Goal: Find specific page/section: Find specific page/section

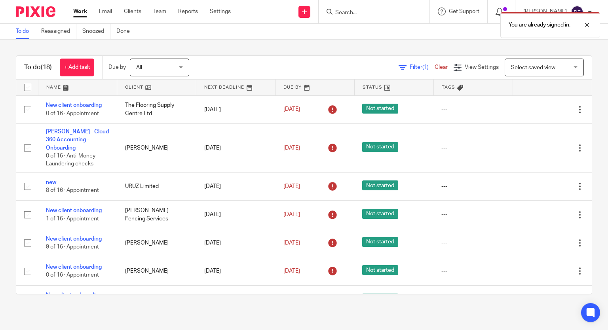
click at [372, 10] on div "You are already signed in." at bounding box center [452, 23] width 296 height 30
click at [364, 15] on div "You are already signed in." at bounding box center [452, 23] width 296 height 30
click at [349, 15] on div "You are already signed in." at bounding box center [452, 23] width 296 height 30
click at [347, 13] on div "You are already signed in." at bounding box center [452, 23] width 296 height 30
click at [588, 26] on div at bounding box center [580, 24] width 21 height 9
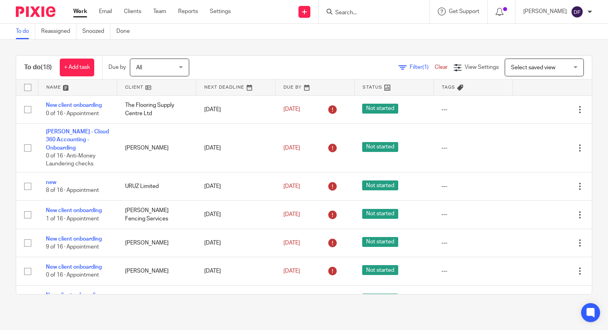
click at [357, 13] on input "Search" at bounding box center [369, 12] width 71 height 7
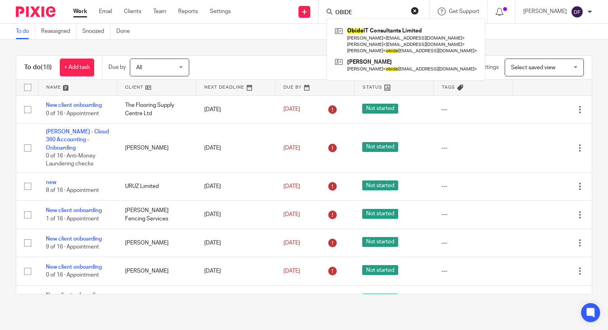
type input "OBIDE"
click button "submit" at bounding box center [0, 0] width 0 height 0
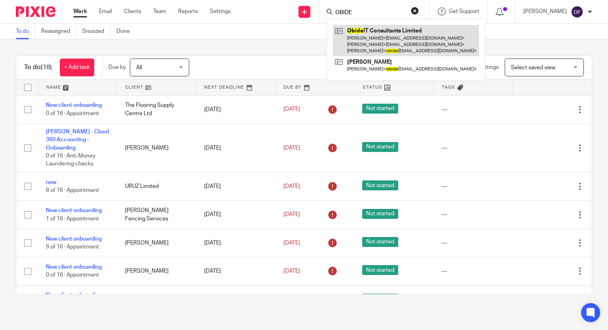
click at [397, 44] on link at bounding box center [406, 40] width 146 height 31
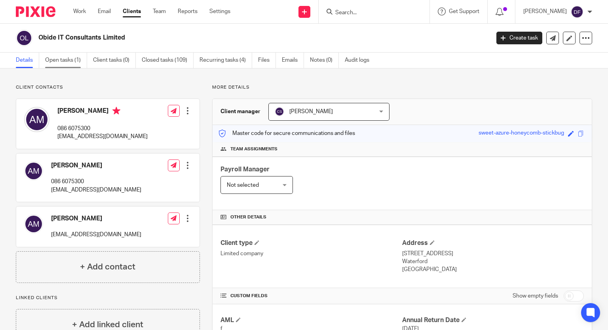
click at [61, 57] on link "Open tasks (1)" at bounding box center [66, 60] width 42 height 15
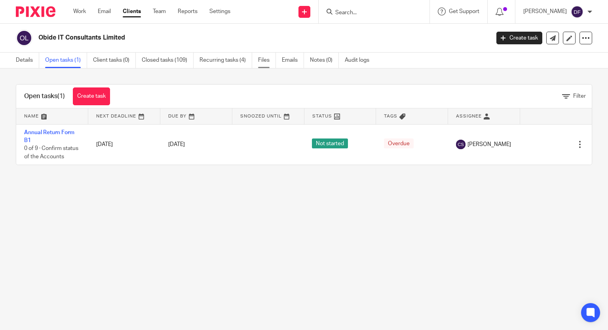
click at [264, 61] on link "Files" at bounding box center [267, 60] width 18 height 15
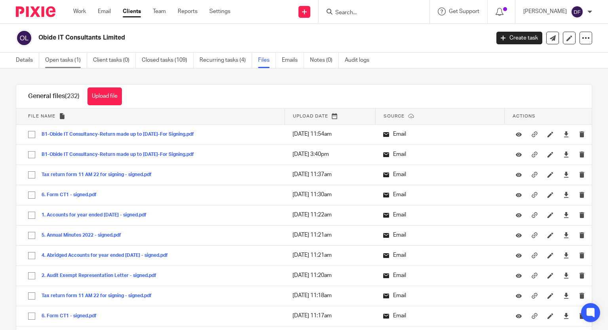
click at [60, 59] on link "Open tasks (1)" at bounding box center [66, 60] width 42 height 15
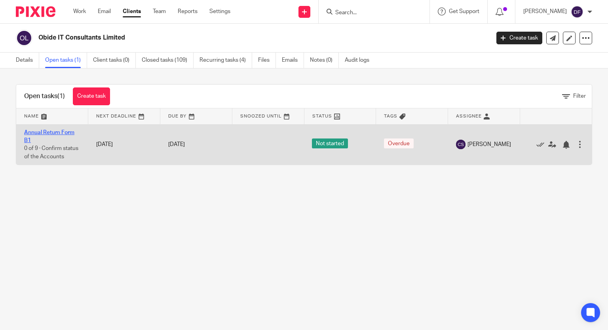
click at [58, 135] on link "Annual Return Form B1" at bounding box center [49, 136] width 50 height 13
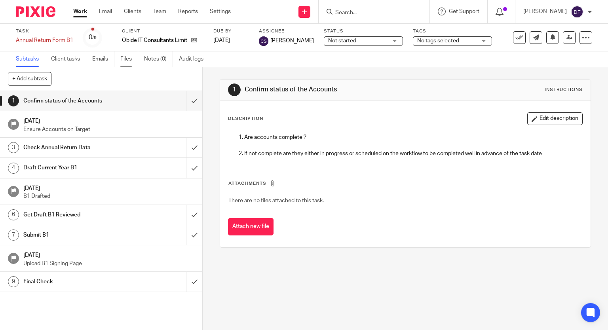
click at [127, 59] on link "Files" at bounding box center [129, 58] width 18 height 15
click at [358, 13] on input "Search" at bounding box center [369, 12] width 71 height 7
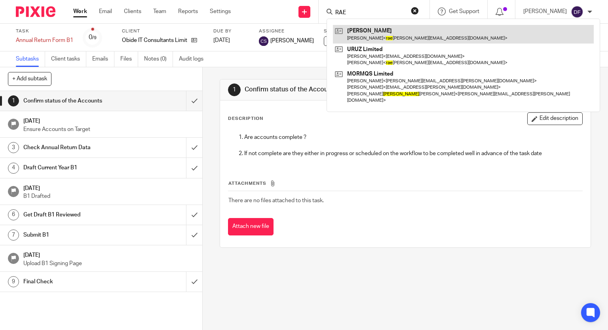
type input "RAE"
click at [376, 42] on link at bounding box center [463, 34] width 261 height 18
